Goal: Navigation & Orientation: Find specific page/section

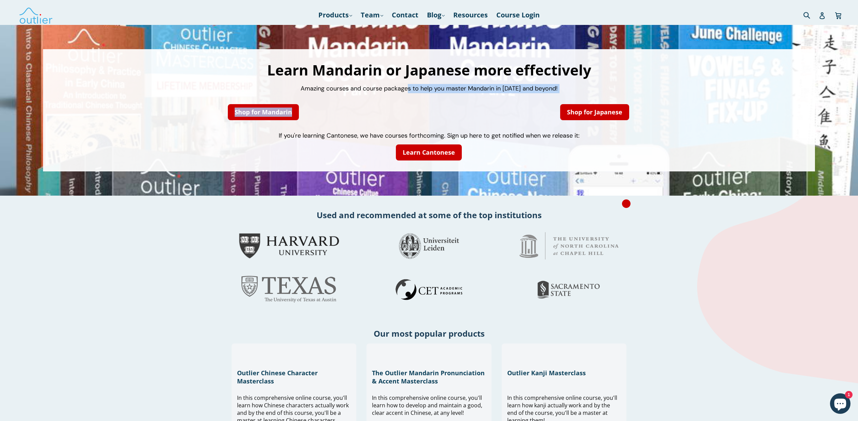
drag, startPoint x: 410, startPoint y: 88, endPoint x: 486, endPoint y: 108, distance: 77.8
click at [486, 108] on div "Learn Mandarin or Japanese more effectively Amazing courses and course packages…" at bounding box center [429, 110] width 759 height 109
click at [585, 113] on link "Shop for Japanese" at bounding box center [594, 112] width 69 height 16
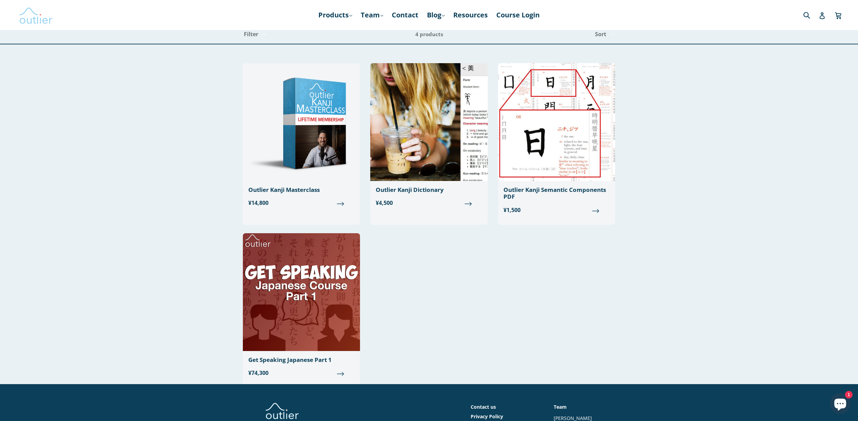
click at [38, 17] on img at bounding box center [36, 15] width 34 height 20
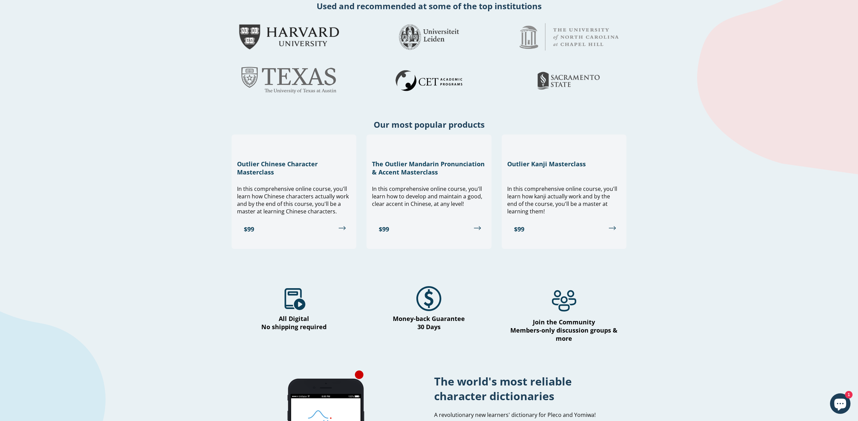
scroll to position [83, 0]
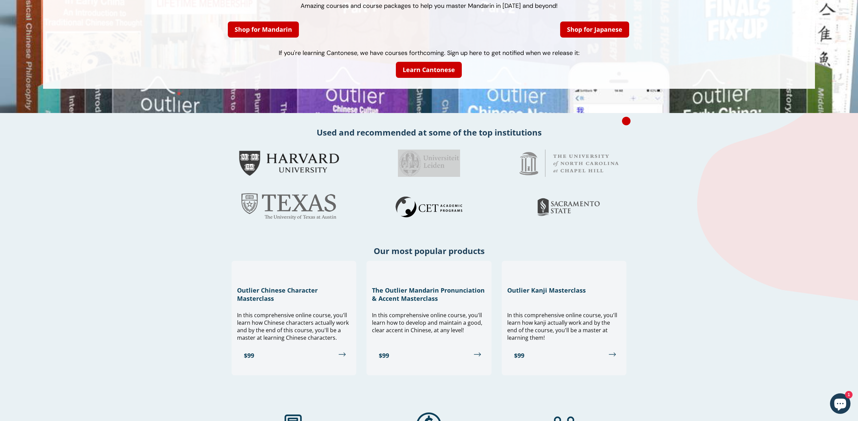
drag, startPoint x: 419, startPoint y: 144, endPoint x: 451, endPoint y: 178, distance: 46.4
click at [451, 178] on div at bounding box center [429, 163] width 130 height 44
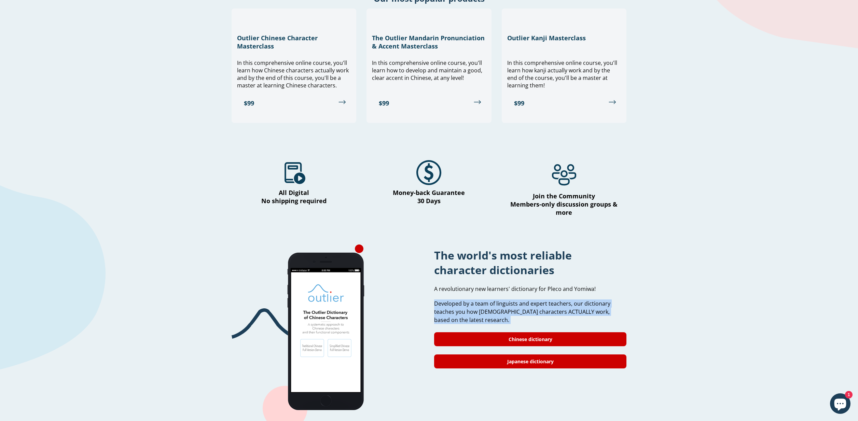
drag, startPoint x: 519, startPoint y: 286, endPoint x: 489, endPoint y: 314, distance: 41.1
click at [493, 317] on div "The world's most reliable character dictionaries A revolutionary new learners' …" at bounding box center [530, 332] width 192 height 175
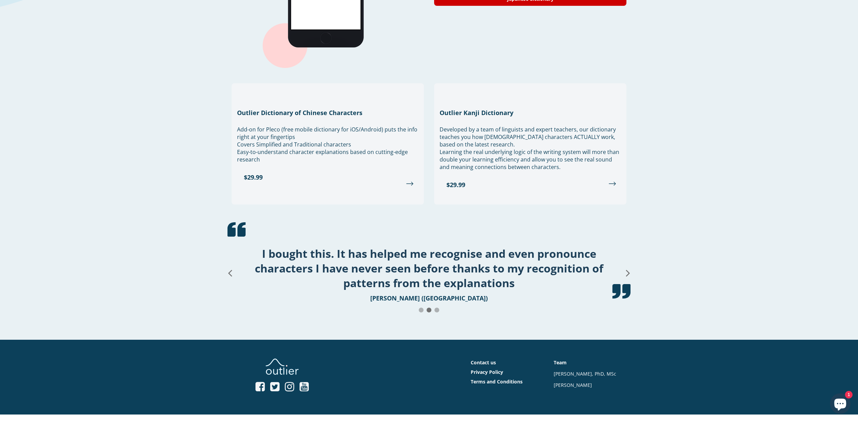
scroll to position [734, 0]
